Goal: Task Accomplishment & Management: Complete application form

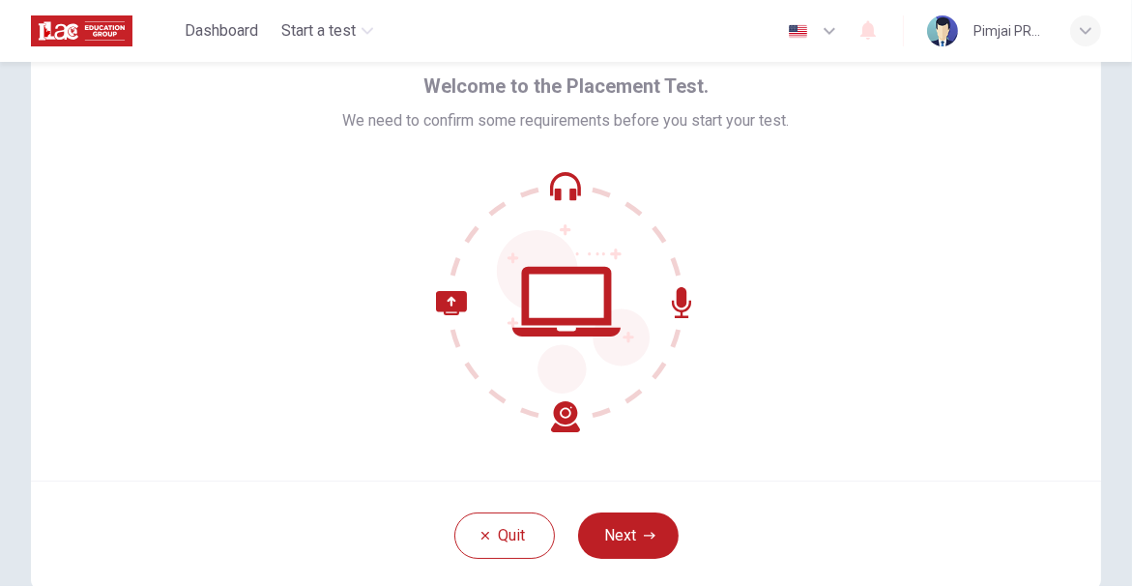
scroll to position [181, 0]
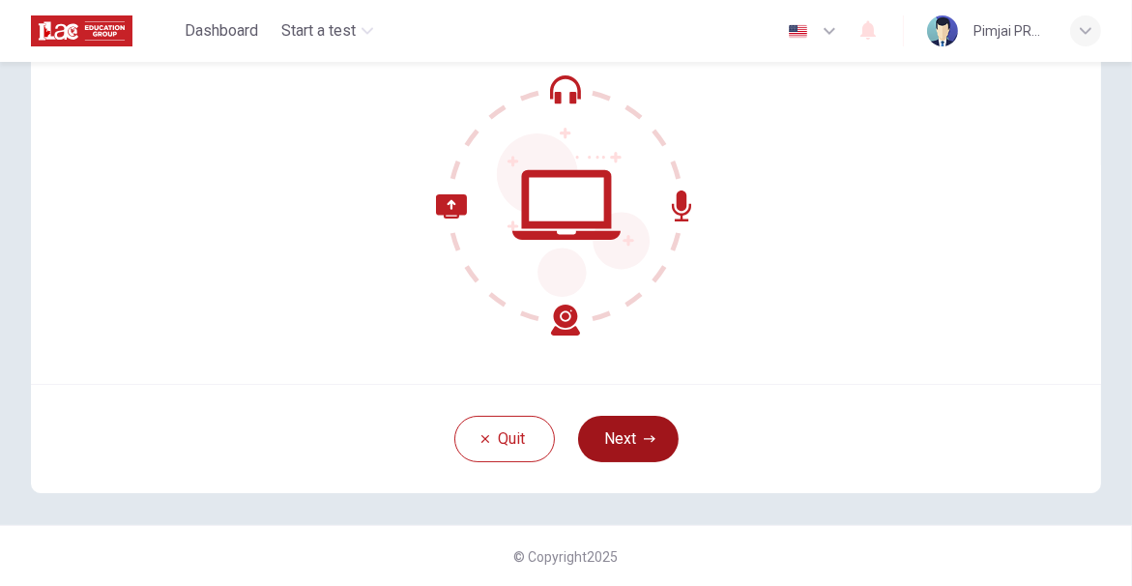
click at [623, 440] on button "Next" at bounding box center [628, 439] width 100 height 46
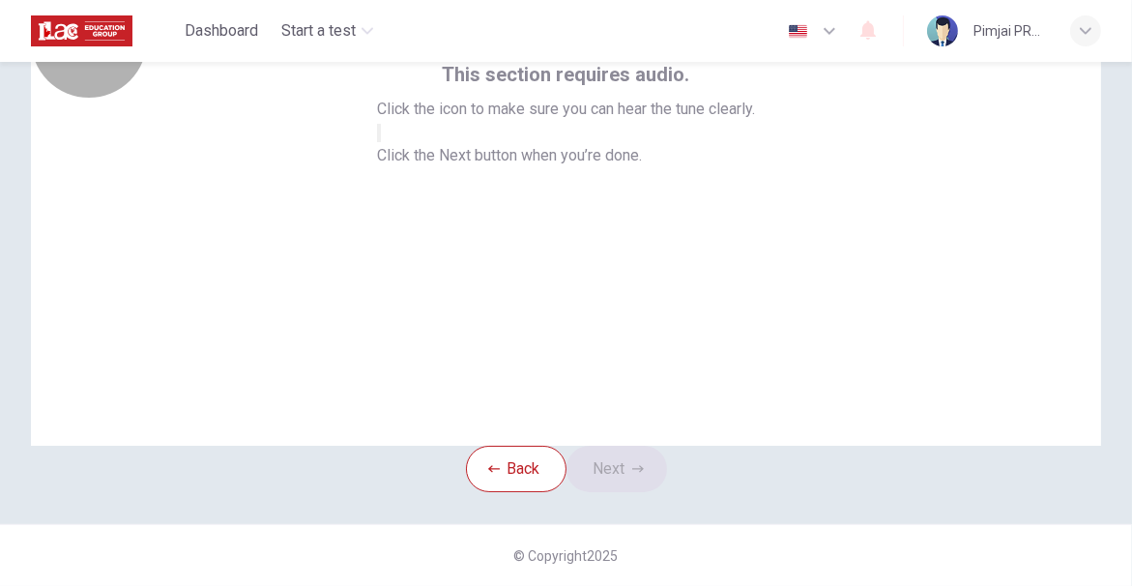
click at [379, 137] on icon "button" at bounding box center [379, 137] width 0 height 0
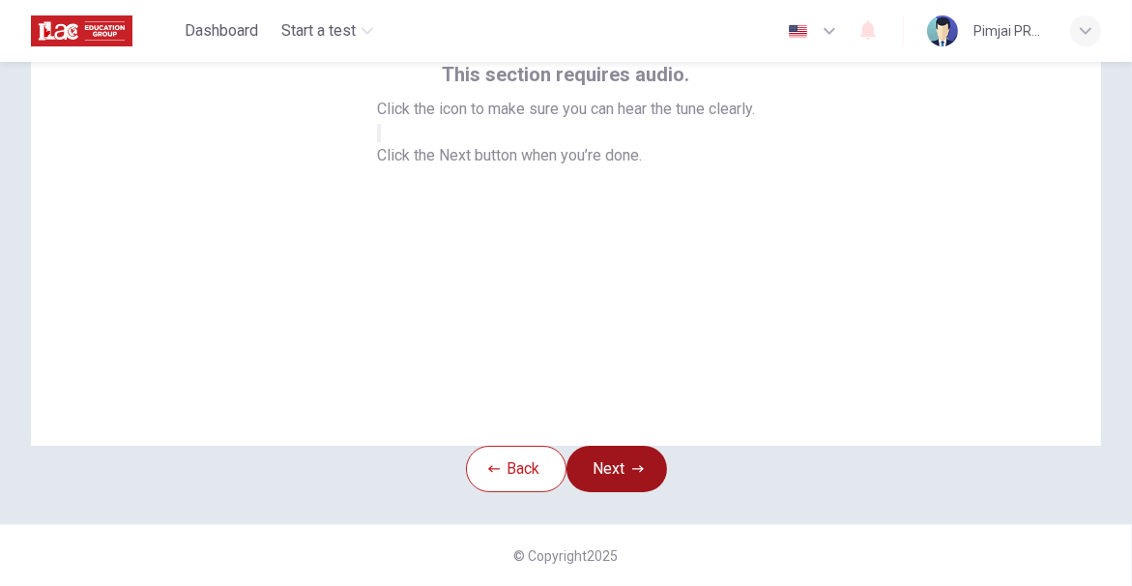
scroll to position [0, 0]
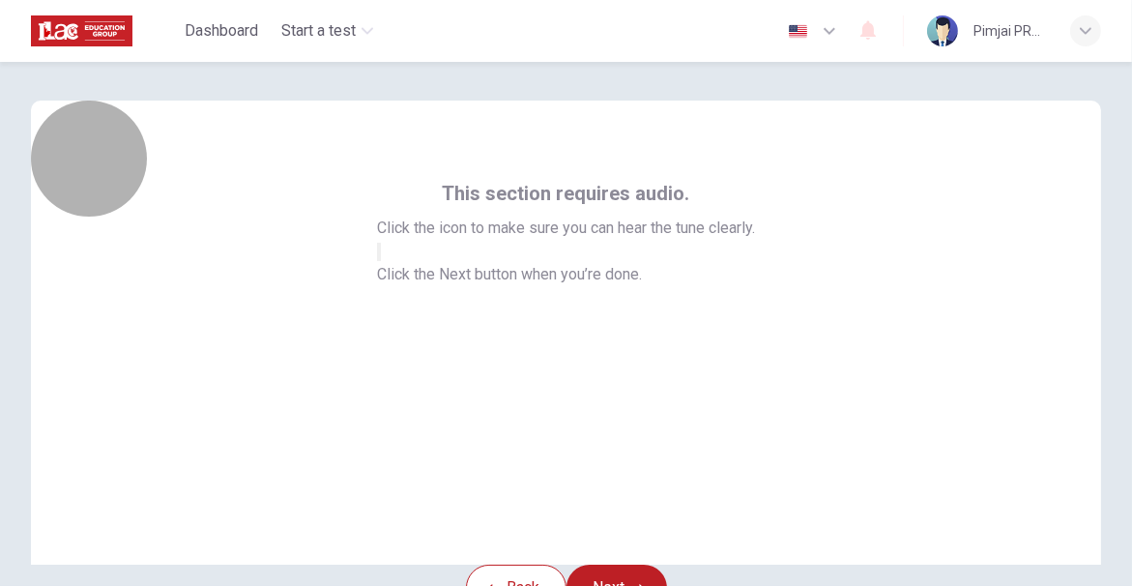
click at [381, 261] on button "button" at bounding box center [379, 252] width 4 height 18
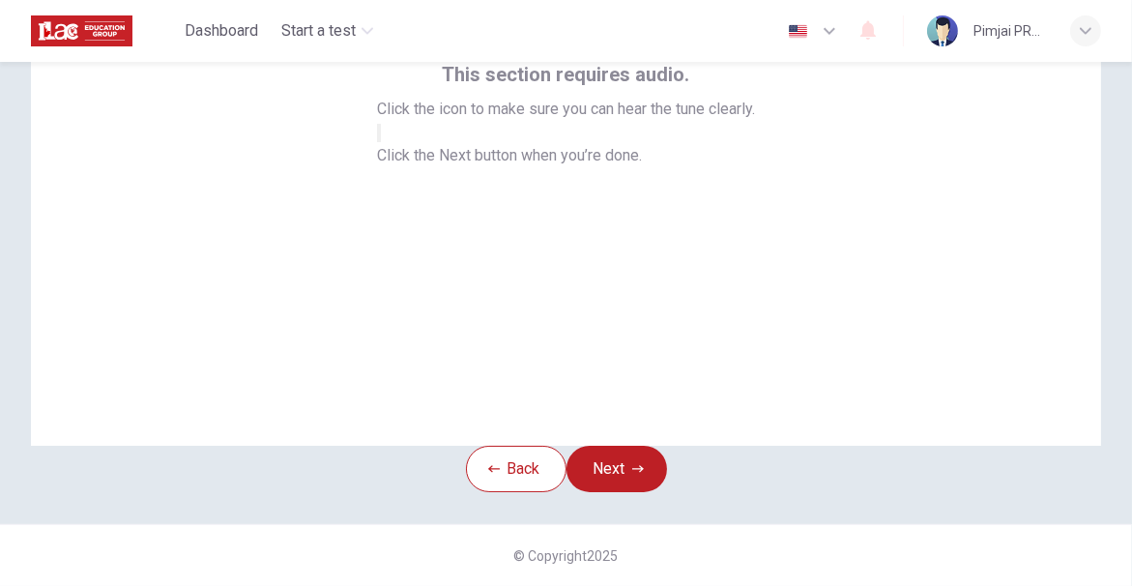
scroll to position [116, 0]
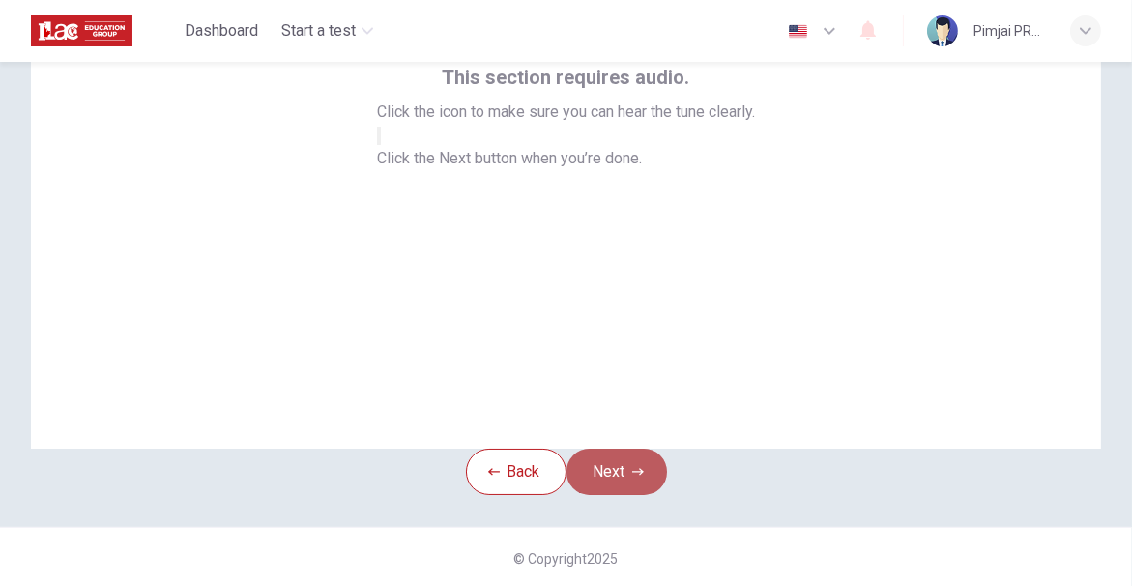
click at [637, 488] on button "Next" at bounding box center [616, 471] width 100 height 46
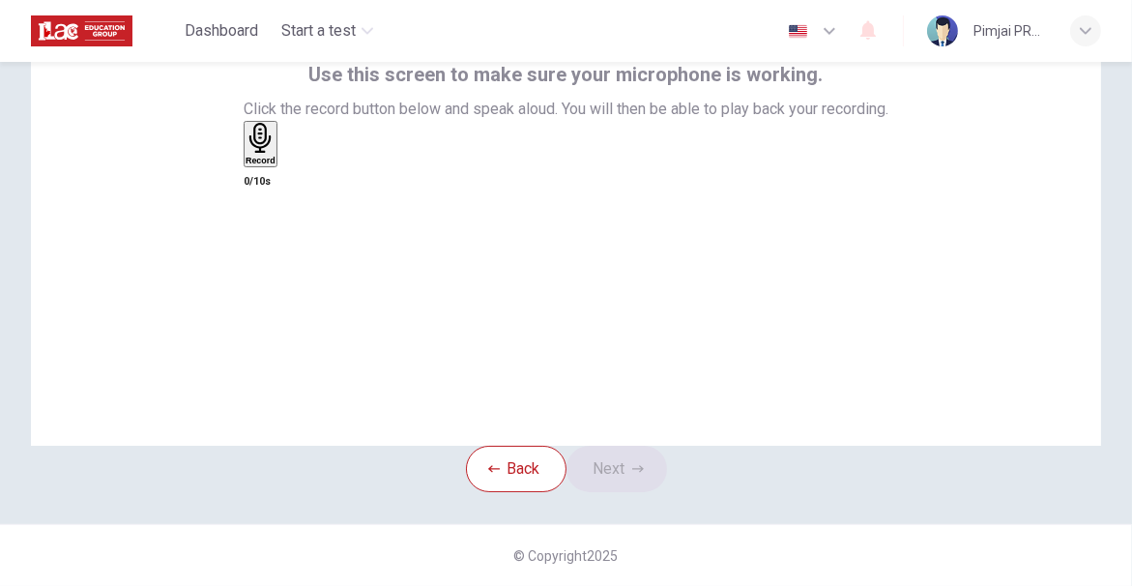
scroll to position [129, 0]
click at [275, 165] on div "Record" at bounding box center [260, 144] width 30 height 43
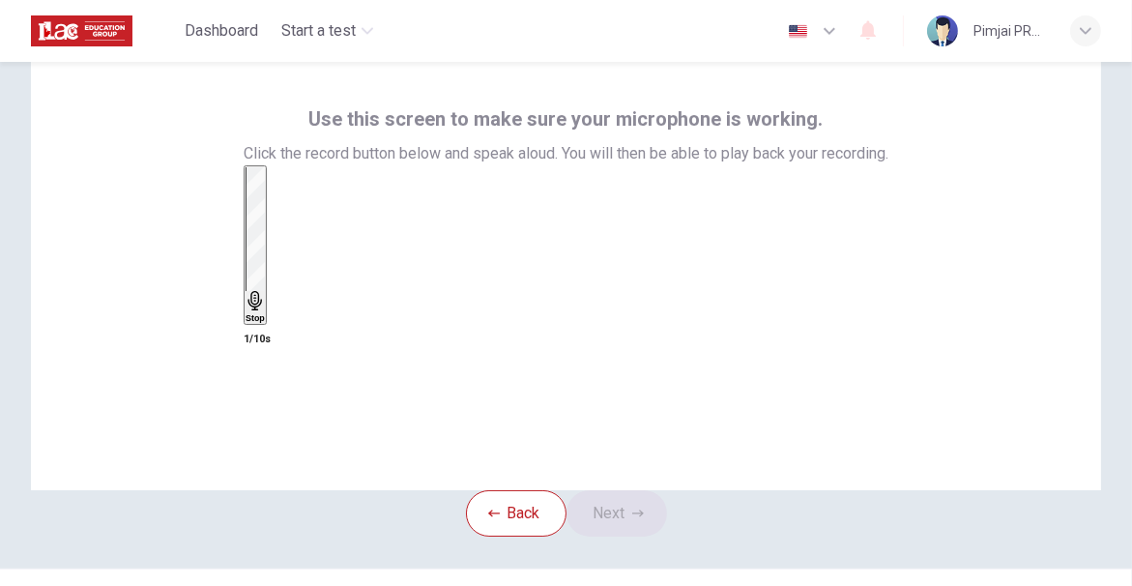
scroll to position [33, 0]
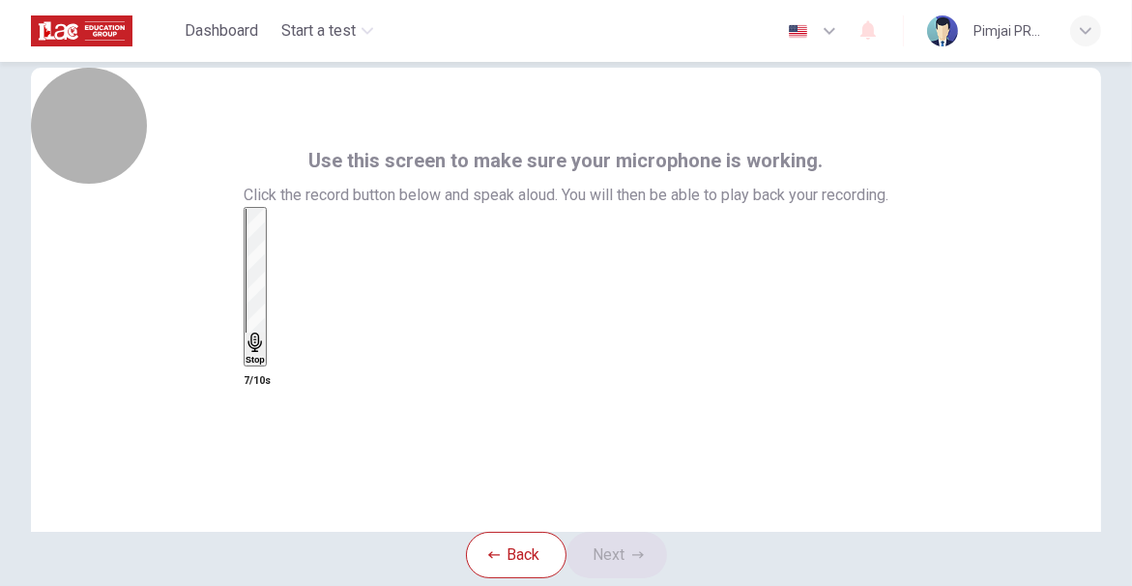
click at [265, 355] on h6 "Stop" at bounding box center [254, 360] width 19 height 10
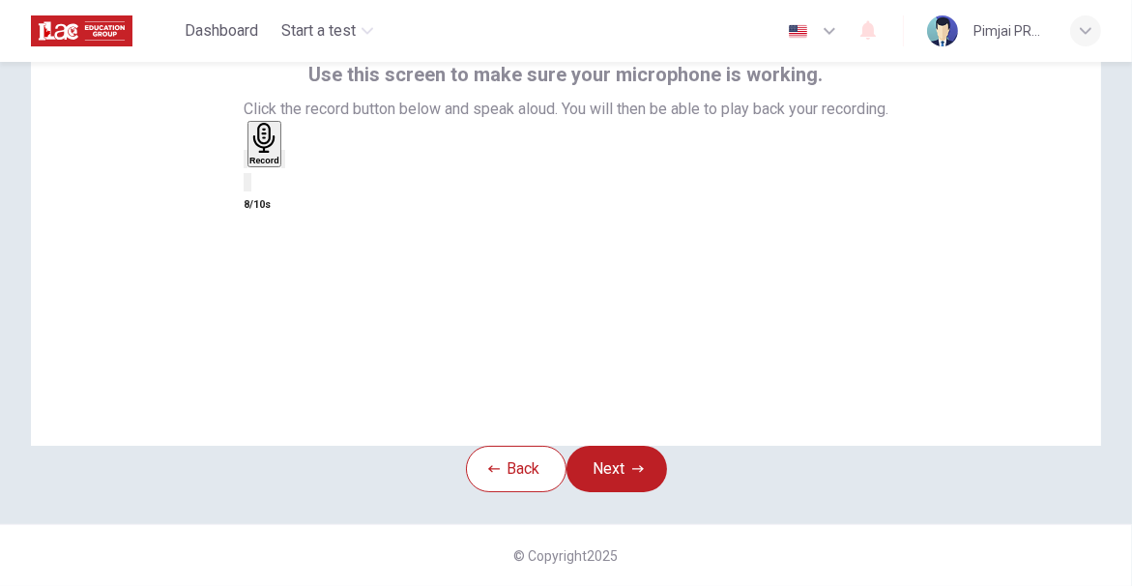
scroll to position [151, 0]
click at [283, 163] on icon "button" at bounding box center [283, 163] width 0 height 0
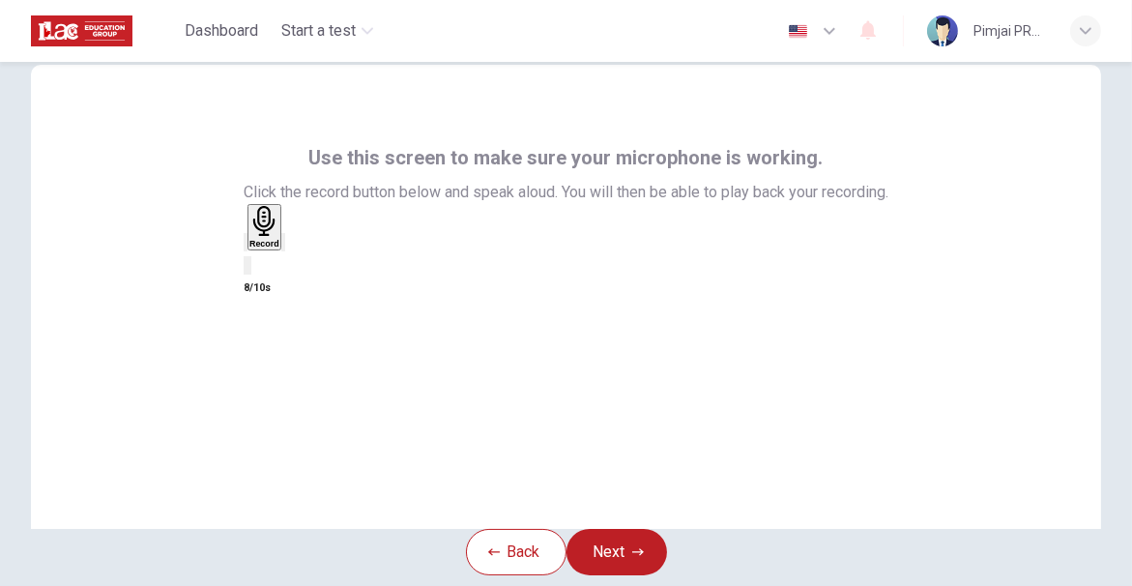
scroll to position [42, 0]
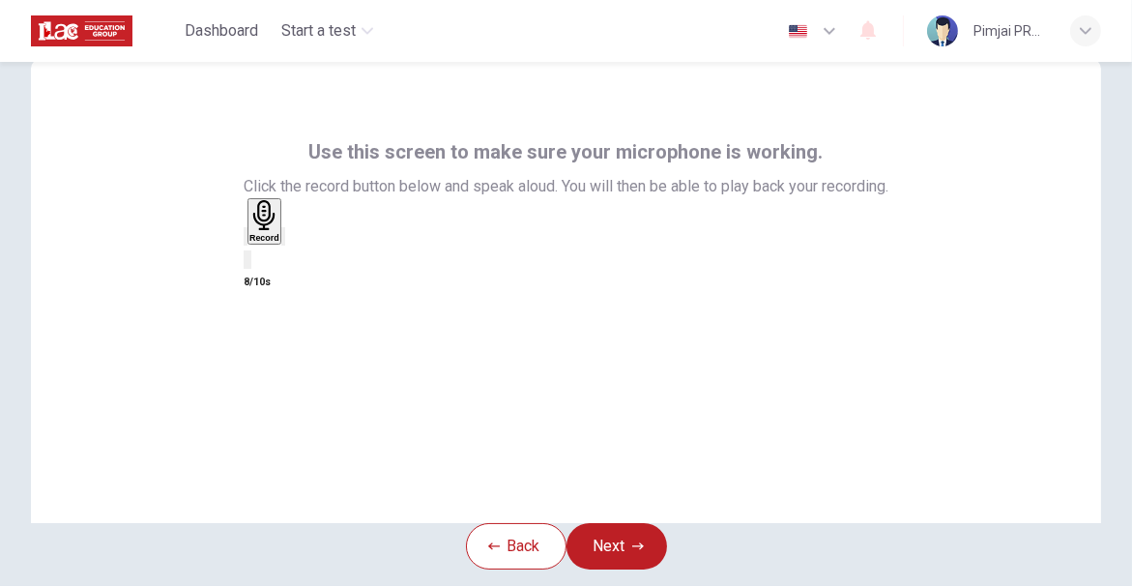
click at [448, 294] on div "Record 8/10s" at bounding box center [566, 246] width 645 height 96
click at [245, 244] on div "button" at bounding box center [245, 236] width 0 height 14
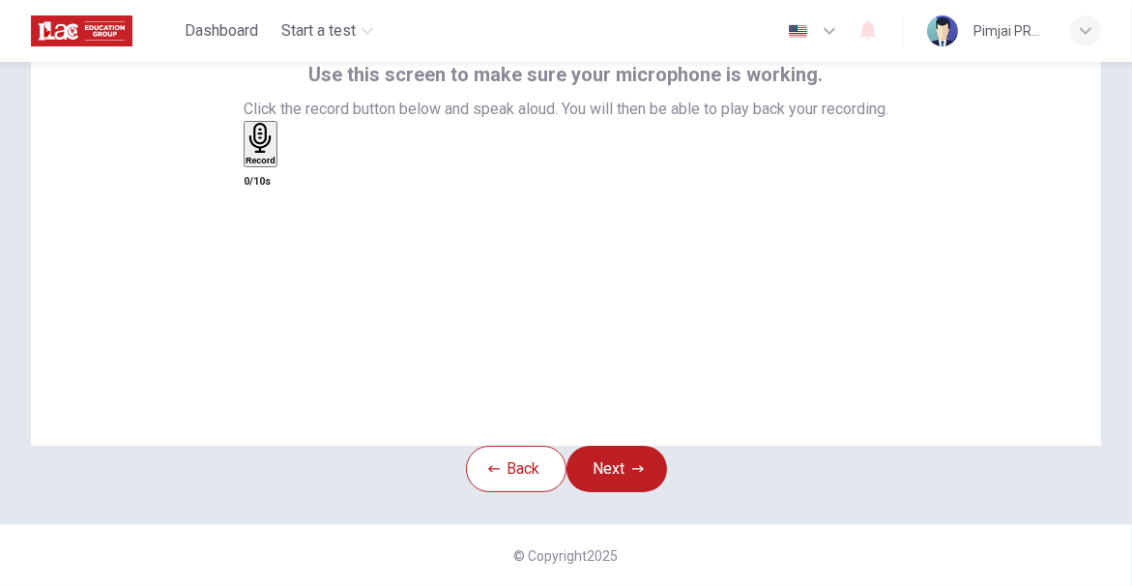
scroll to position [85, 0]
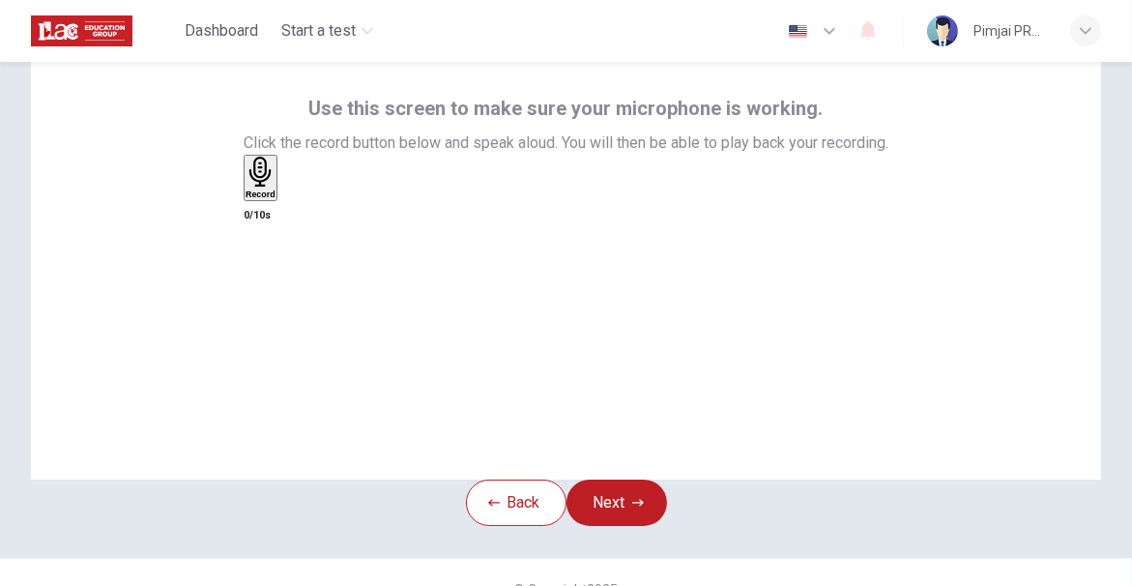
click at [275, 199] on h6 "Record" at bounding box center [260, 194] width 30 height 10
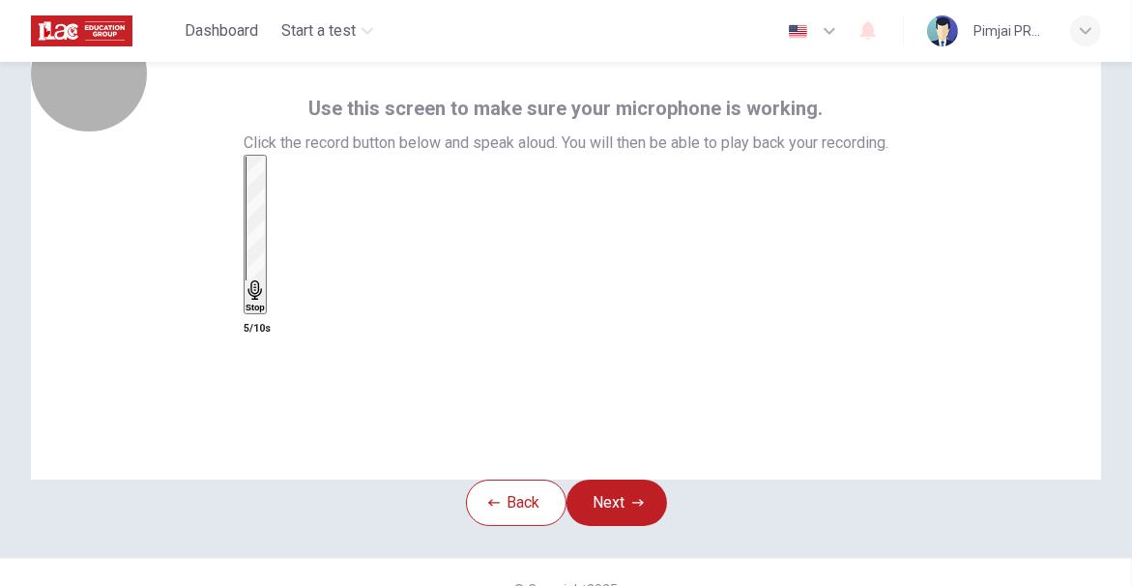
click at [265, 302] on h6 "Stop" at bounding box center [254, 307] width 19 height 10
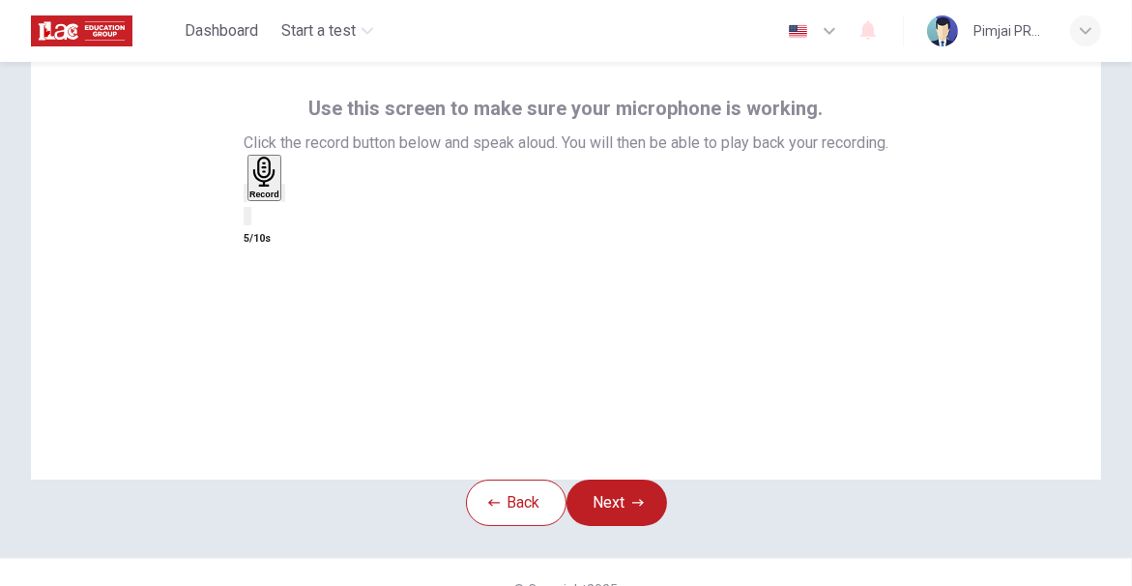
click at [666, 250] on div "Record 5/10s" at bounding box center [566, 203] width 645 height 96
click at [283, 200] on div "button" at bounding box center [283, 193] width 0 height 14
click at [644, 508] on icon "button" at bounding box center [638, 503] width 12 height 12
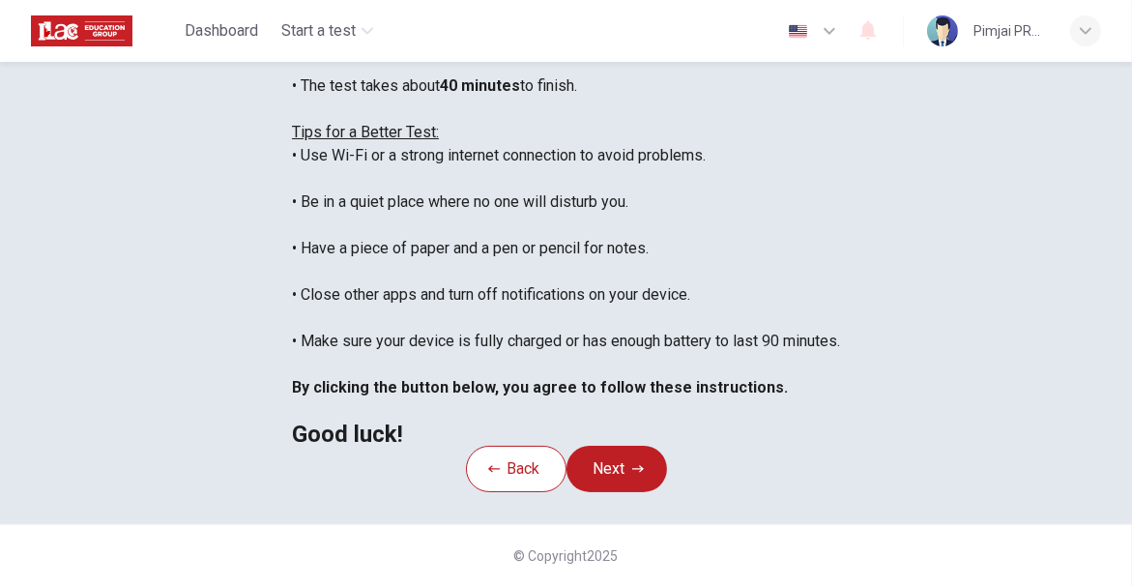
scroll to position [295, 0]
click at [840, 76] on div "You are about to start a Placement Test . Before You Start the Test: • Once you…" at bounding box center [566, 178] width 548 height 533
click at [554, 267] on div "You are about to start a Placement Test . Before You Start the Test: • Once you…" at bounding box center [566, 178] width 548 height 533
click at [628, 492] on button "Next" at bounding box center [616, 468] width 100 height 46
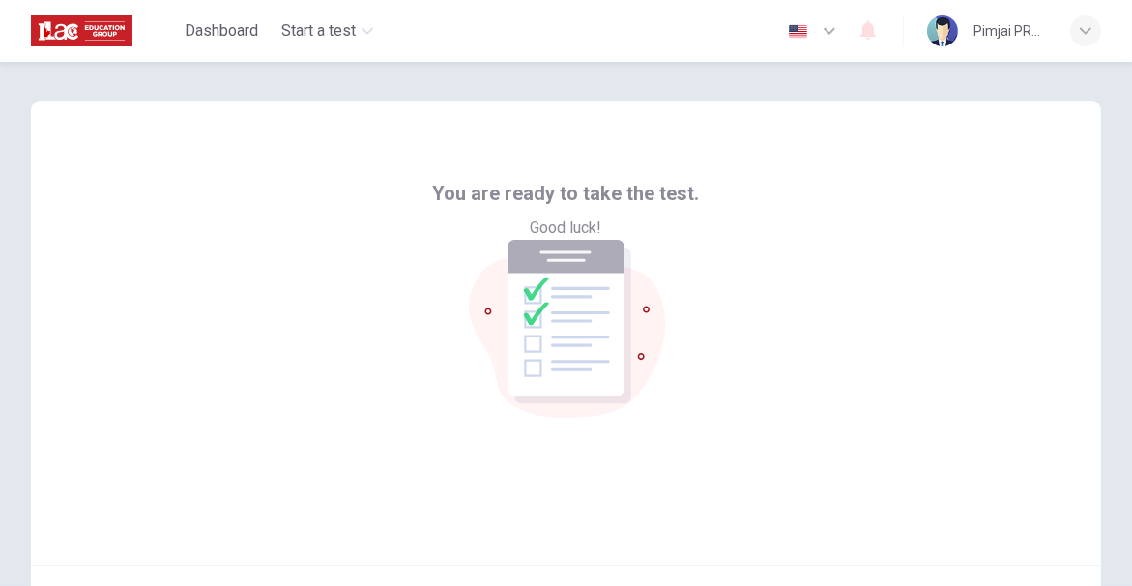
scroll to position [97, 0]
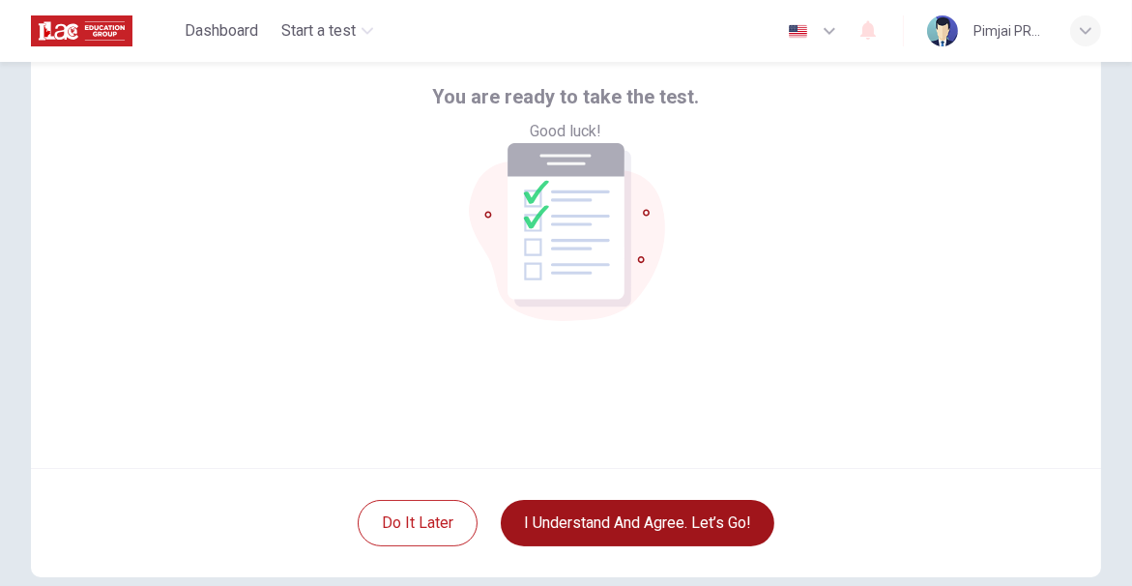
click at [557, 520] on button "I understand and agree. Let’s go!" at bounding box center [637, 523] width 273 height 46
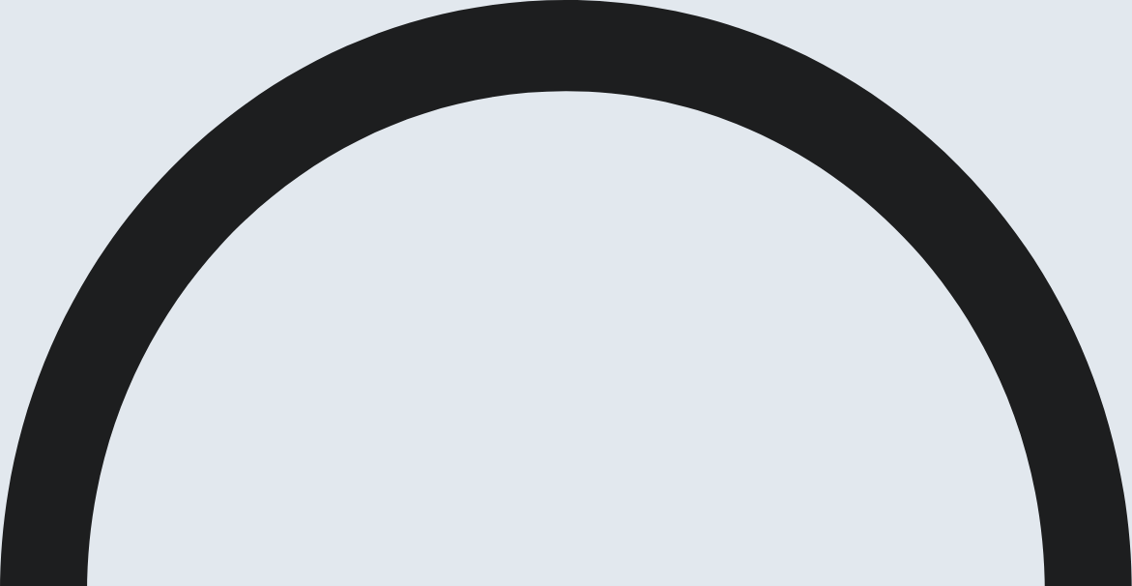
scroll to position [0, 0]
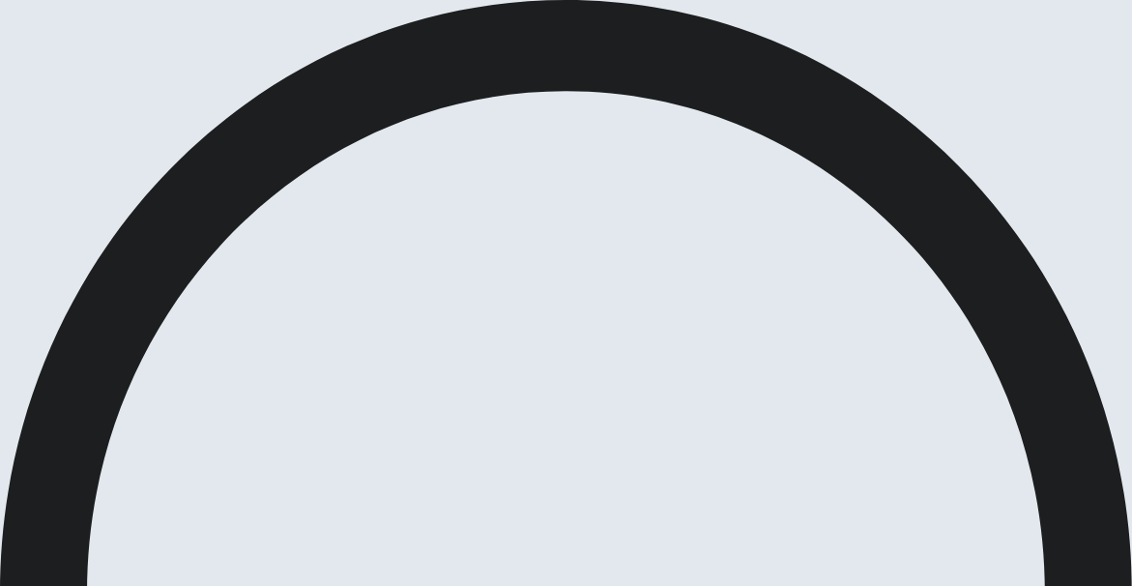
drag, startPoint x: 637, startPoint y: 128, endPoint x: 674, endPoint y: 378, distance: 253.0
click at [674, 378] on div "Placement Test Listening Continue Continue Question 1 Which countries does she …" at bounding box center [566, 293] width 1132 height 586
checkbox input "true"
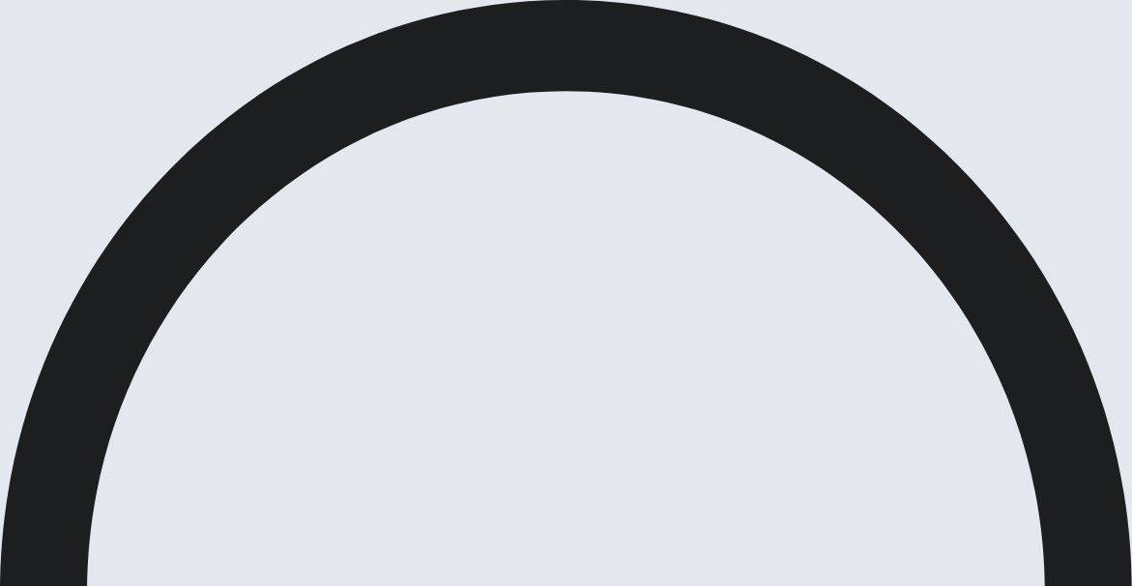
scroll to position [107, 0]
type input "20"
checkbox input "false"
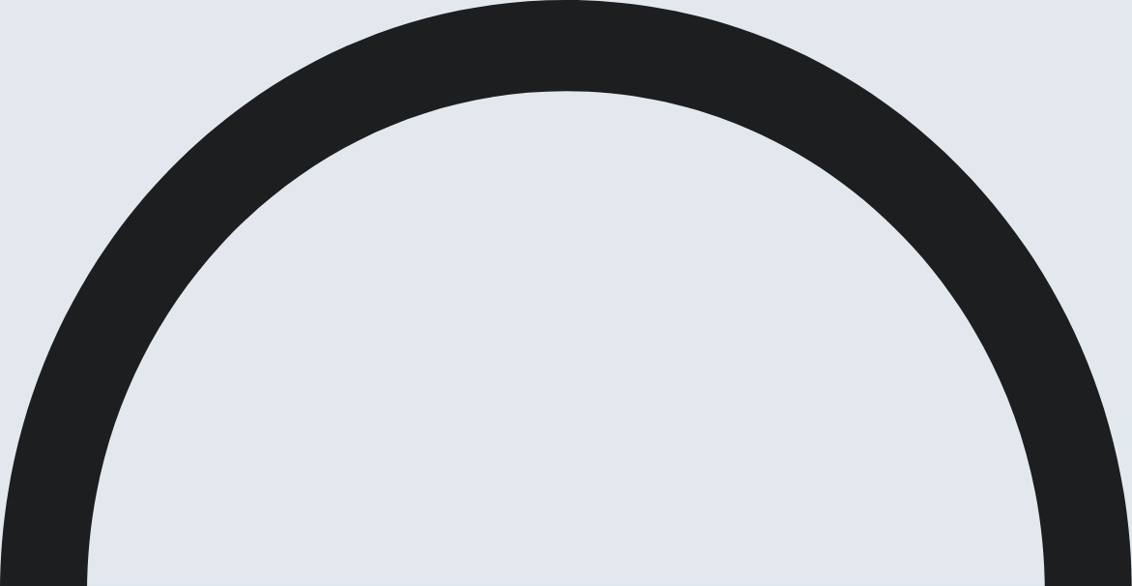
scroll to position [407, 0]
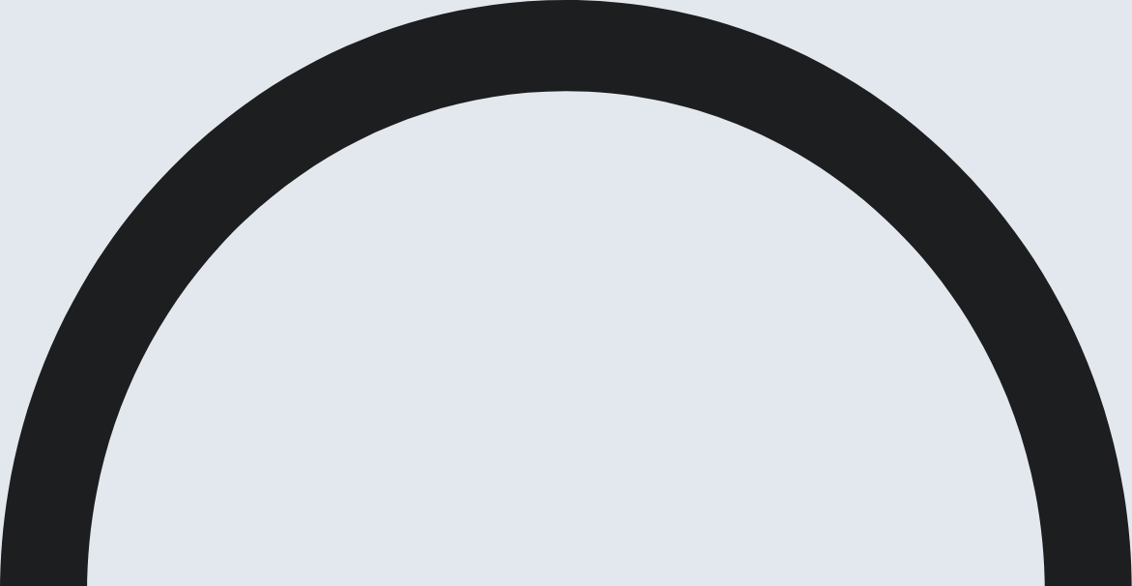
scroll to position [97, 0]
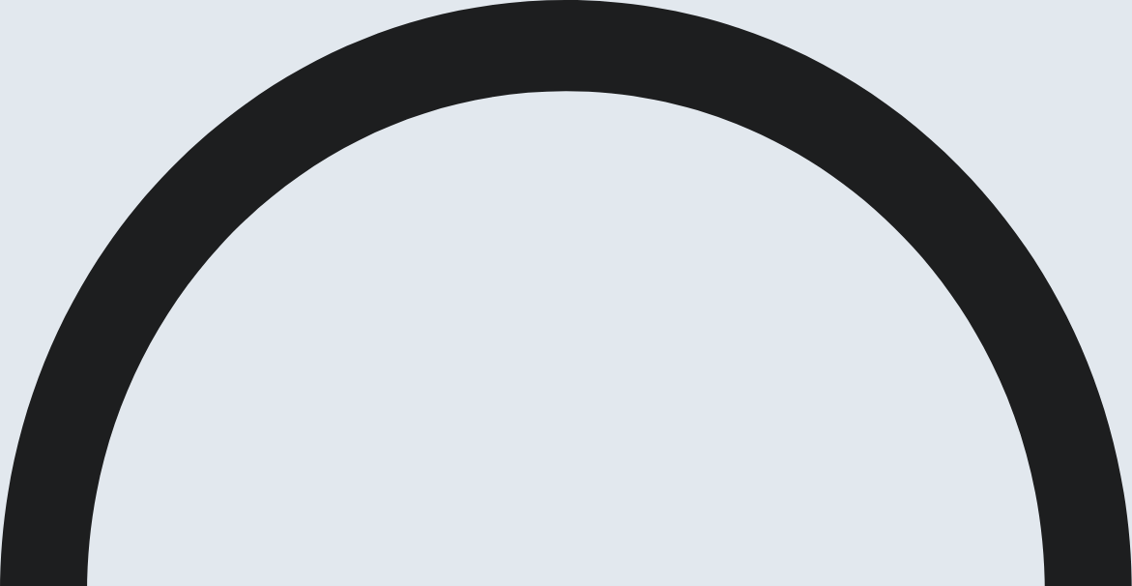
scroll to position [1364, 0]
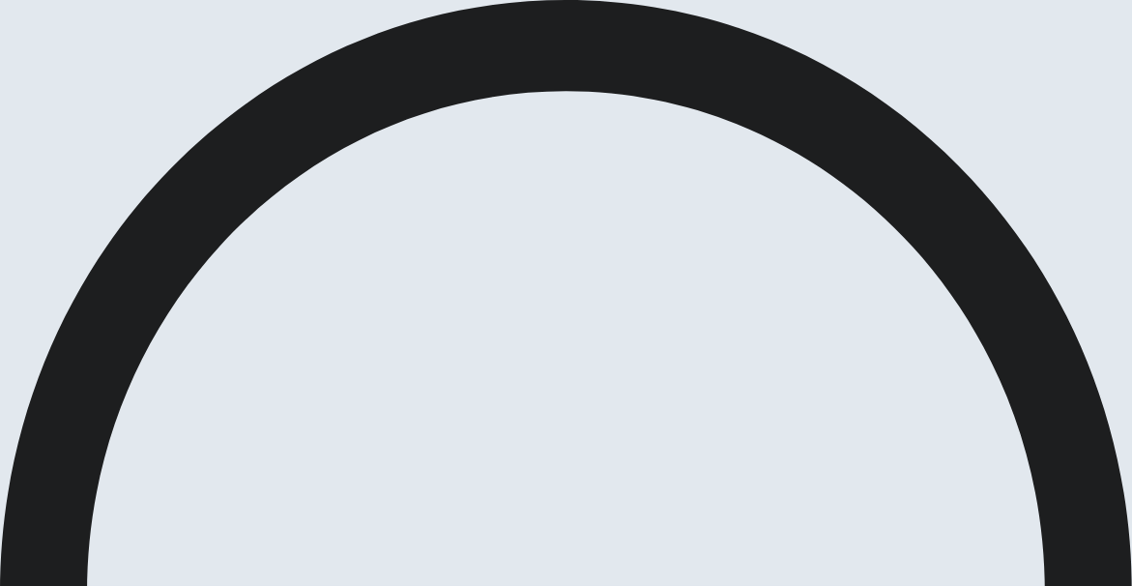
scroll to position [102, 0]
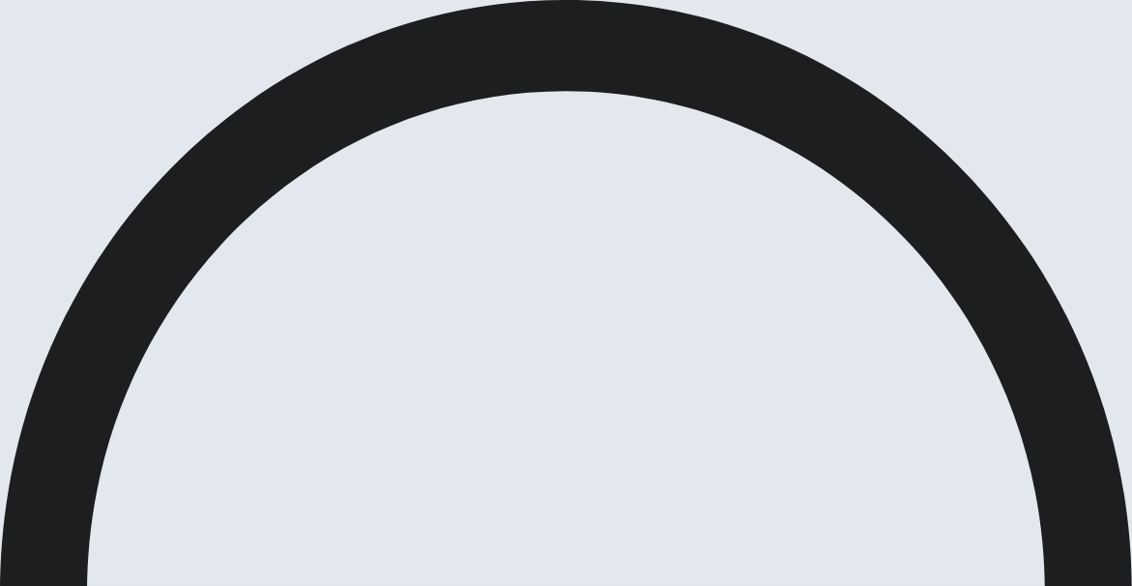
scroll to position [1364, 0]
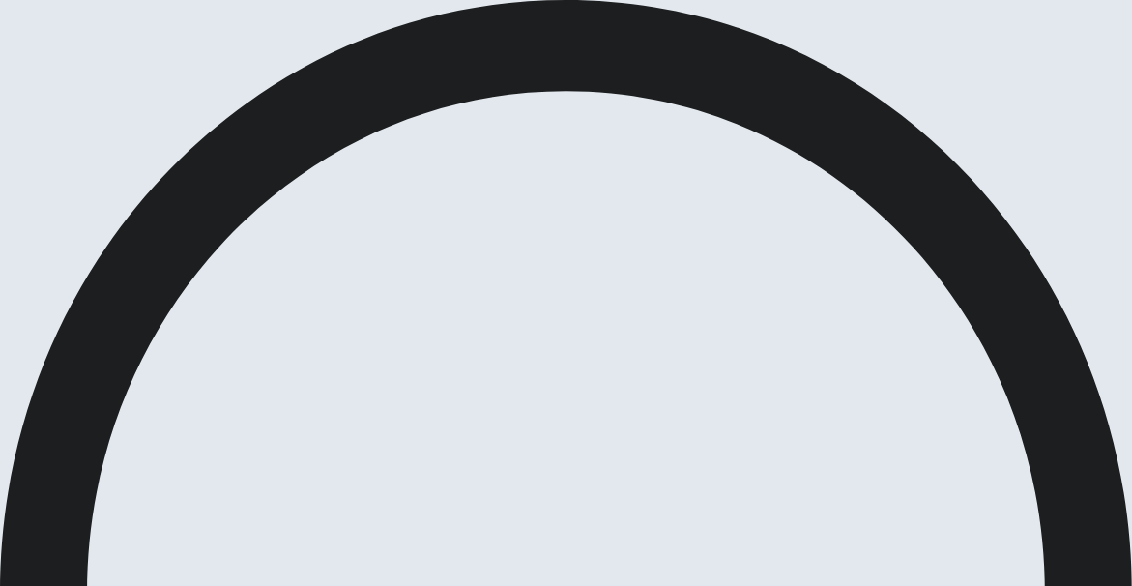
scroll to position [637, 0]
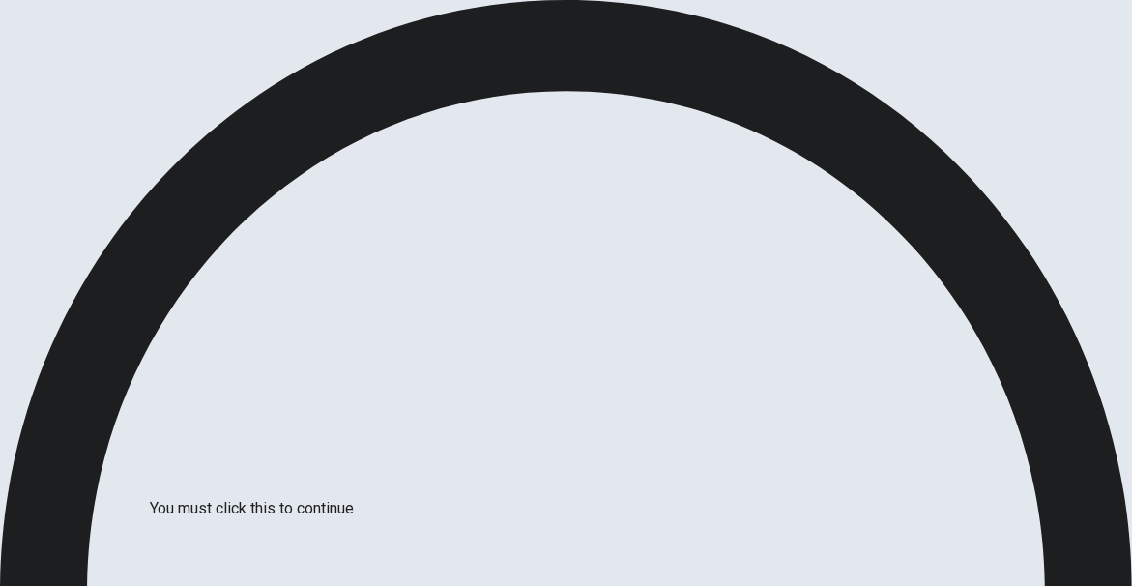
scroll to position [79, 0]
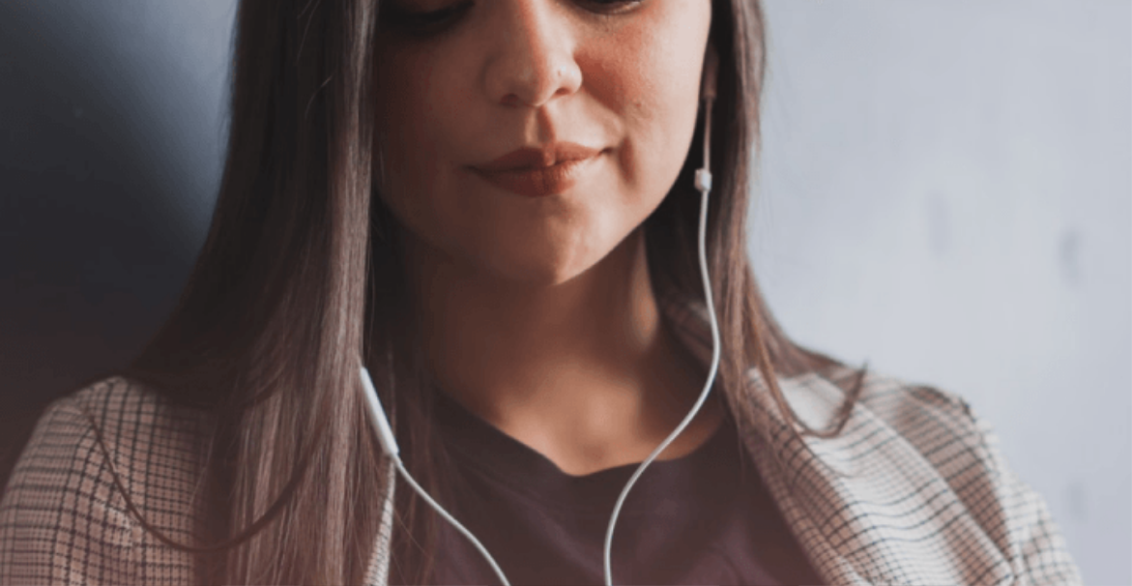
scroll to position [0, 0]
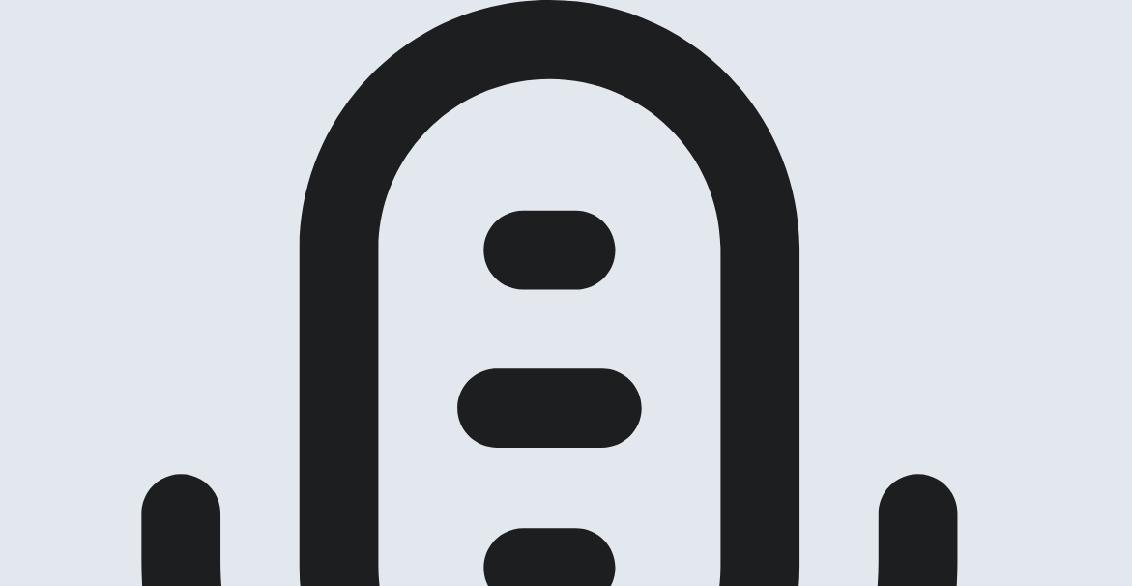
scroll to position [537, 0]
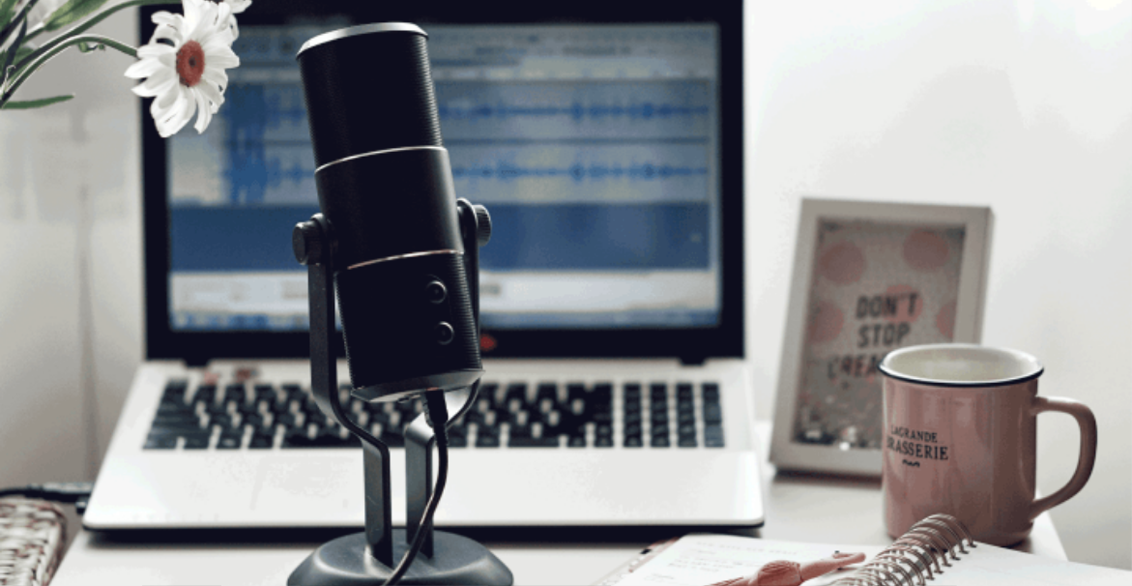
scroll to position [245, 0]
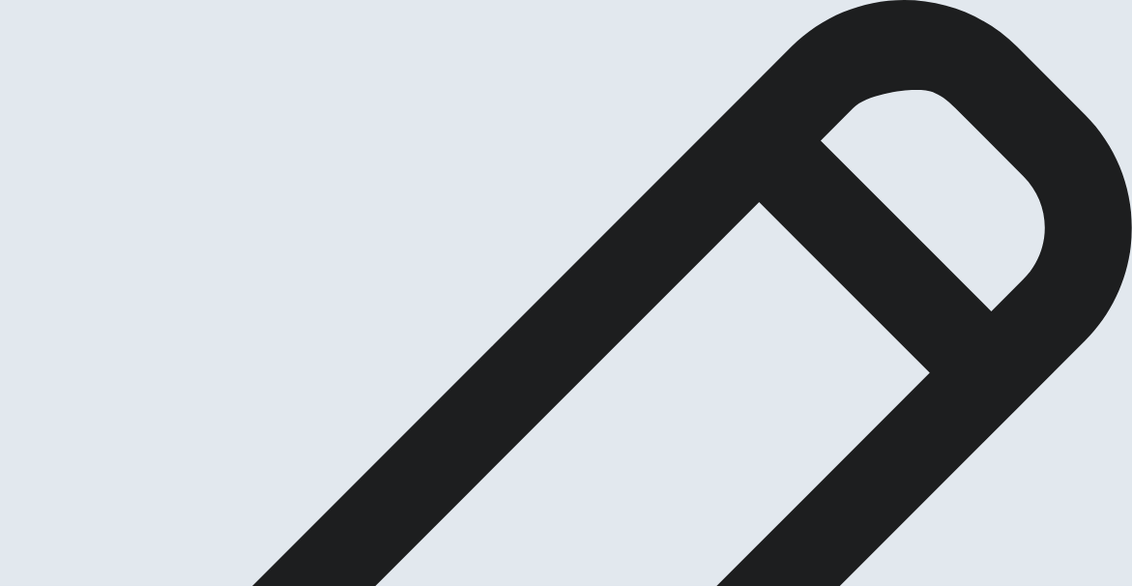
scroll to position [18, 0]
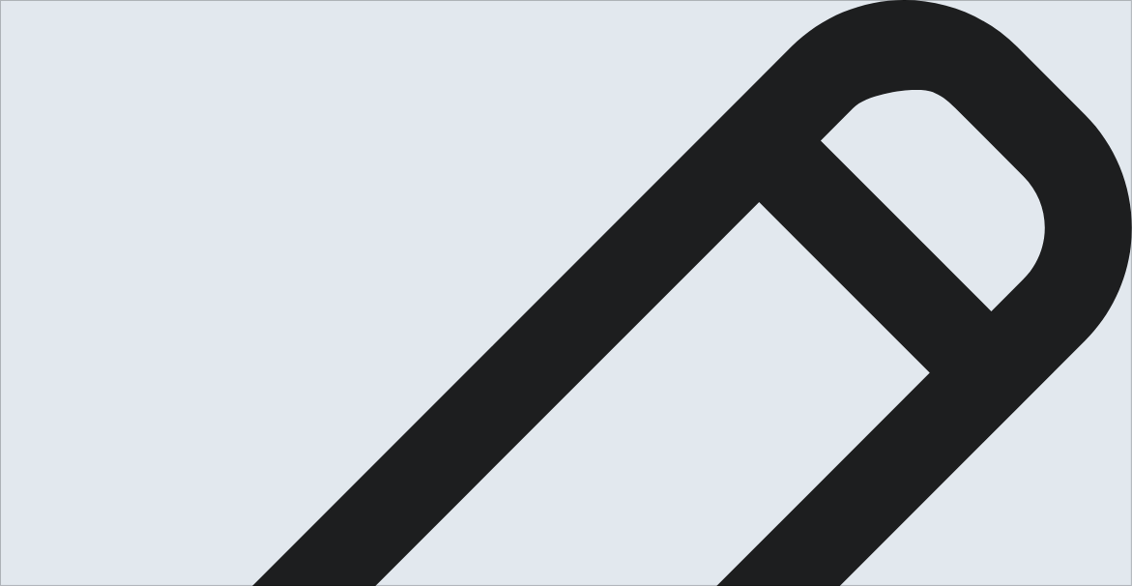
drag, startPoint x: 616, startPoint y: 217, endPoint x: 639, endPoint y: 216, distance: 23.2
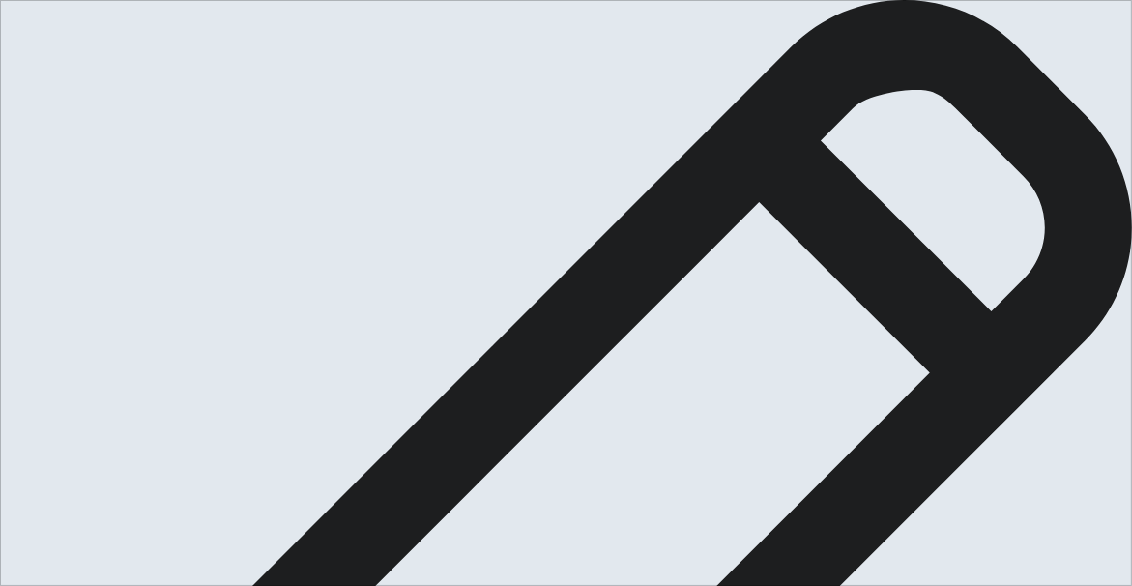
type textarea "I once help someone before and that was my friend, she has a problem with her e…"
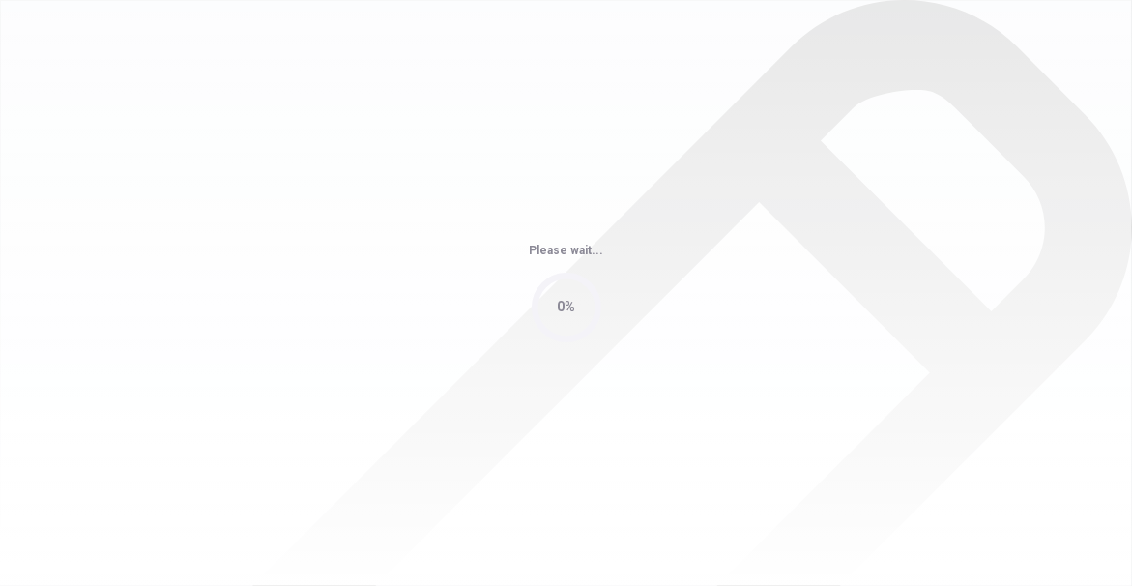
scroll to position [0, 0]
